Goal: Information Seeking & Learning: Learn about a topic

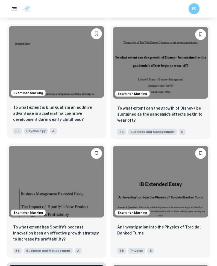
scroll to position [11425, 0]
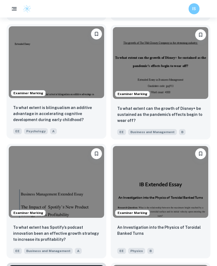
click at [87, 82] on img at bounding box center [57, 62] width 96 height 72
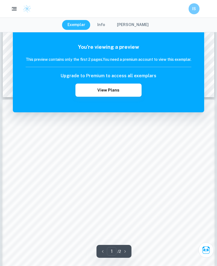
scroll to position [141, 0]
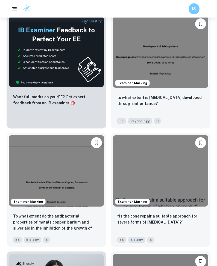
scroll to position [12623, 0]
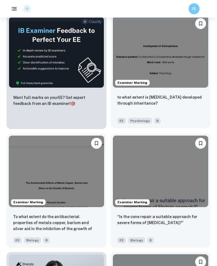
click at [149, 75] on img at bounding box center [161, 52] width 96 height 72
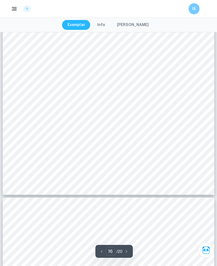
scroll to position [4412, 0]
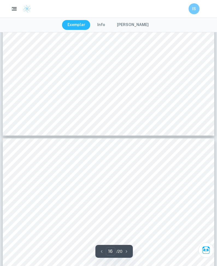
type input "15"
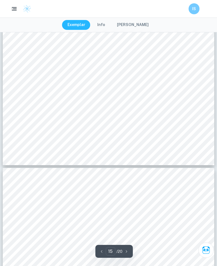
scroll to position [4152, 0]
